Goal: Task Accomplishment & Management: Complete application form

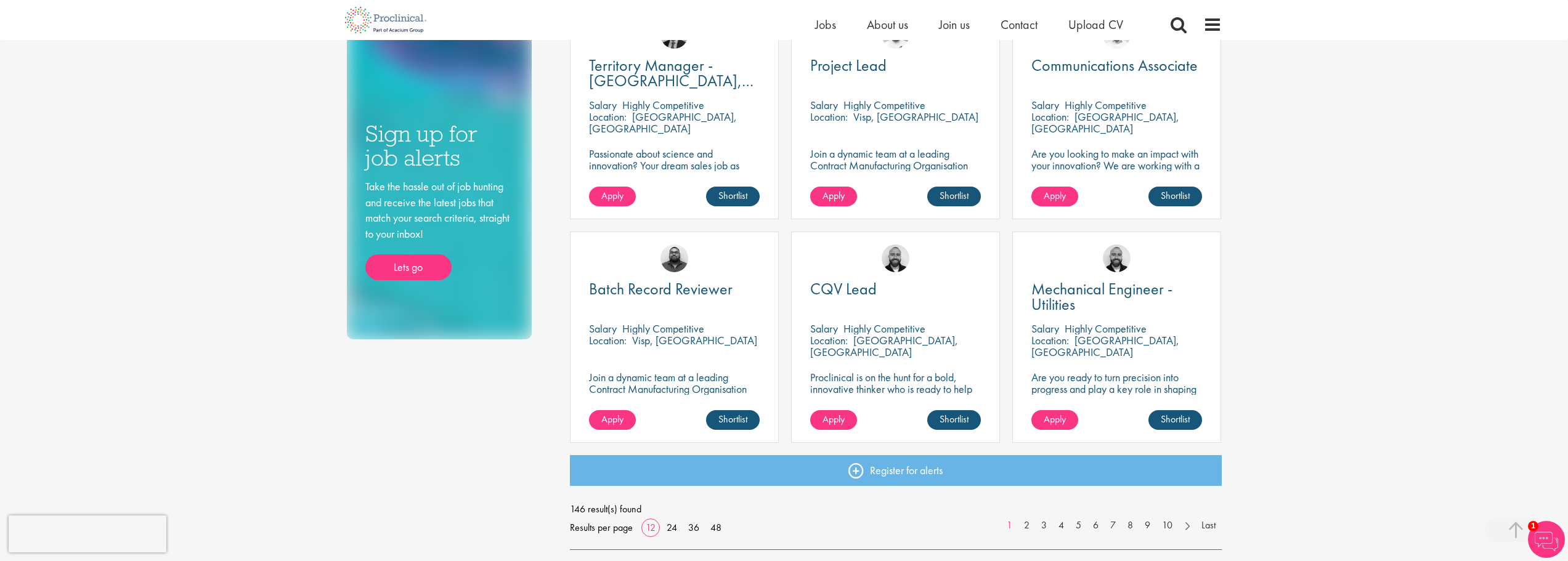
scroll to position [739, 0]
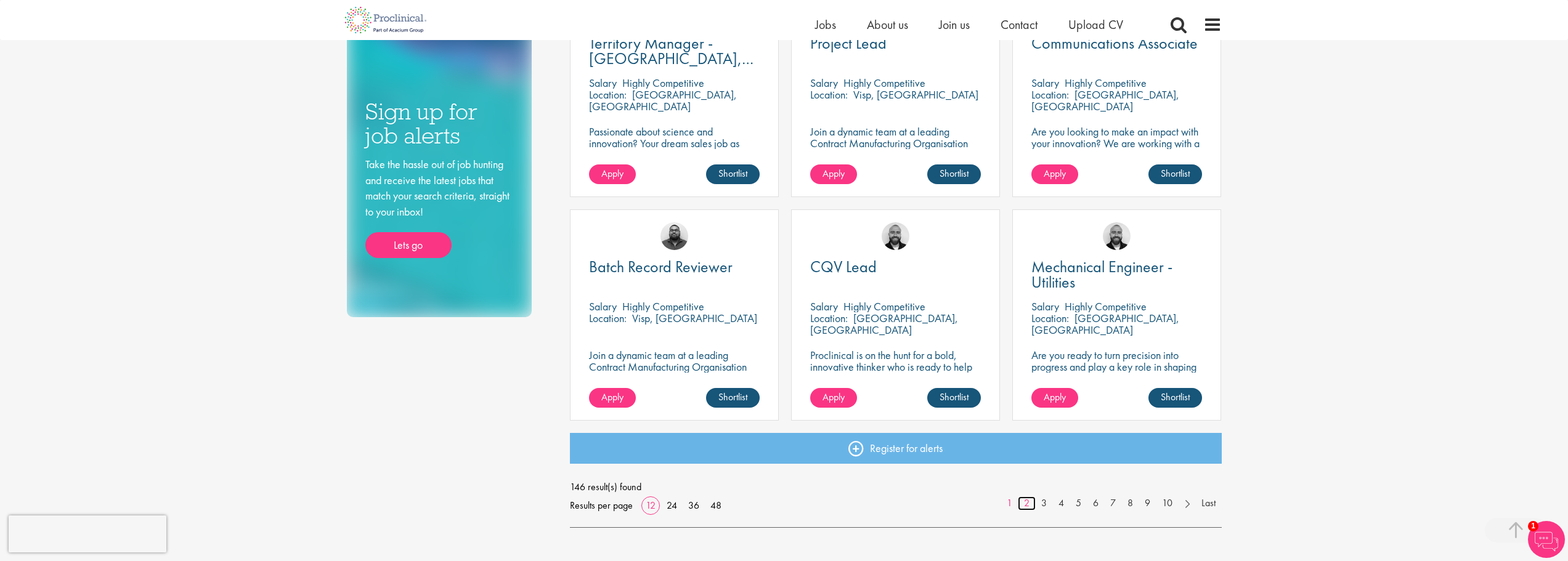
click at [1027, 505] on link "2" at bounding box center [1027, 504] width 18 height 14
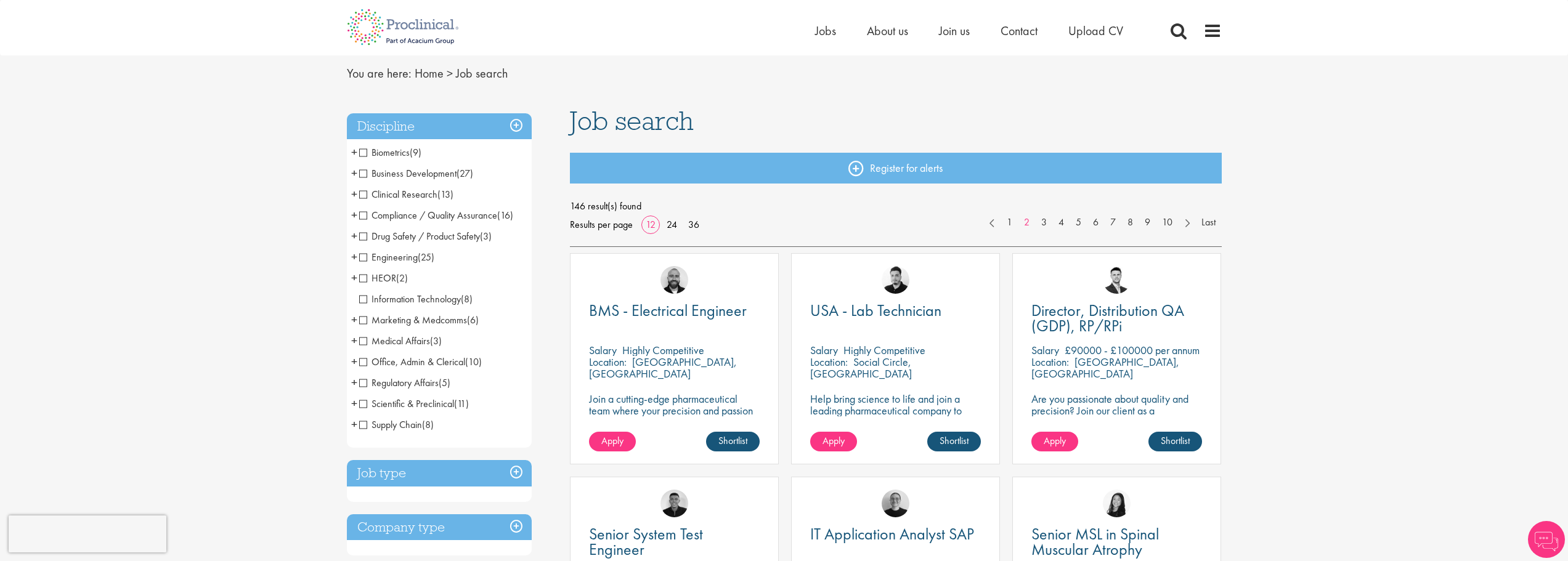
scroll to position [61, 0]
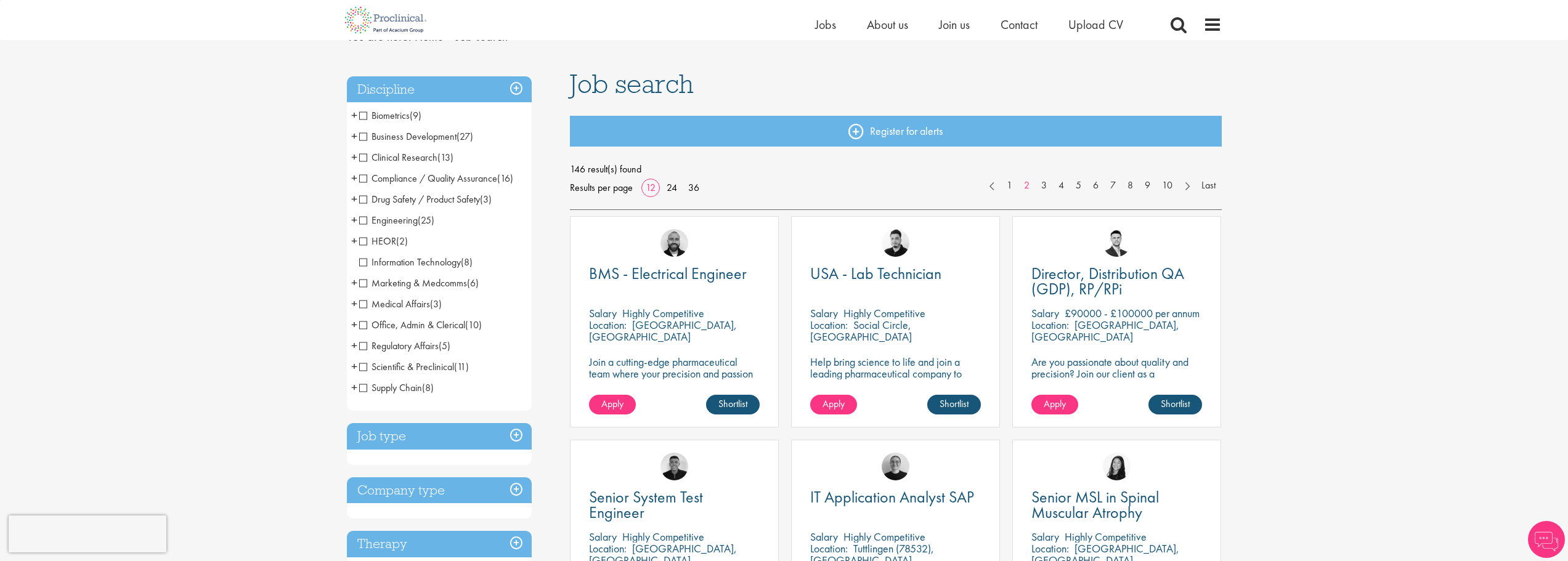
click at [357, 263] on li "Information Technology (8)" at bounding box center [439, 262] width 185 height 21
click at [367, 260] on span "Information Technology" at bounding box center [410, 262] width 102 height 13
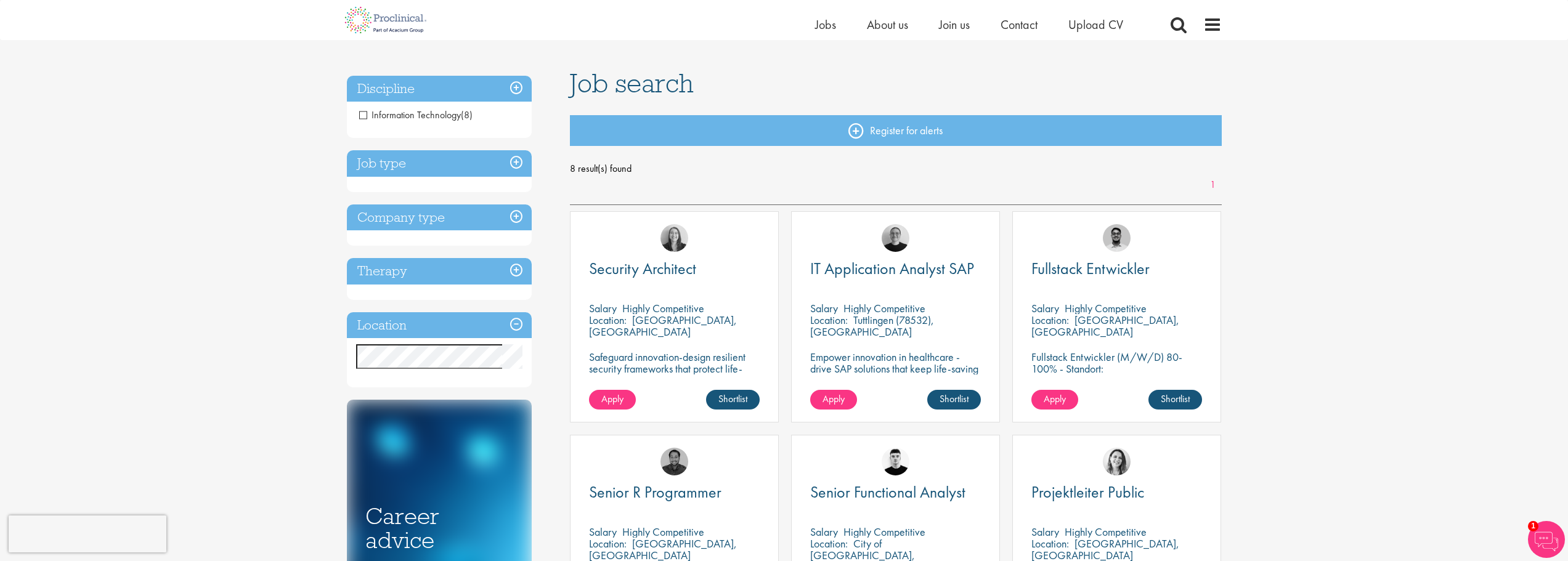
scroll to position [61, 0]
